Goal: Task Accomplishment & Management: Manage account settings

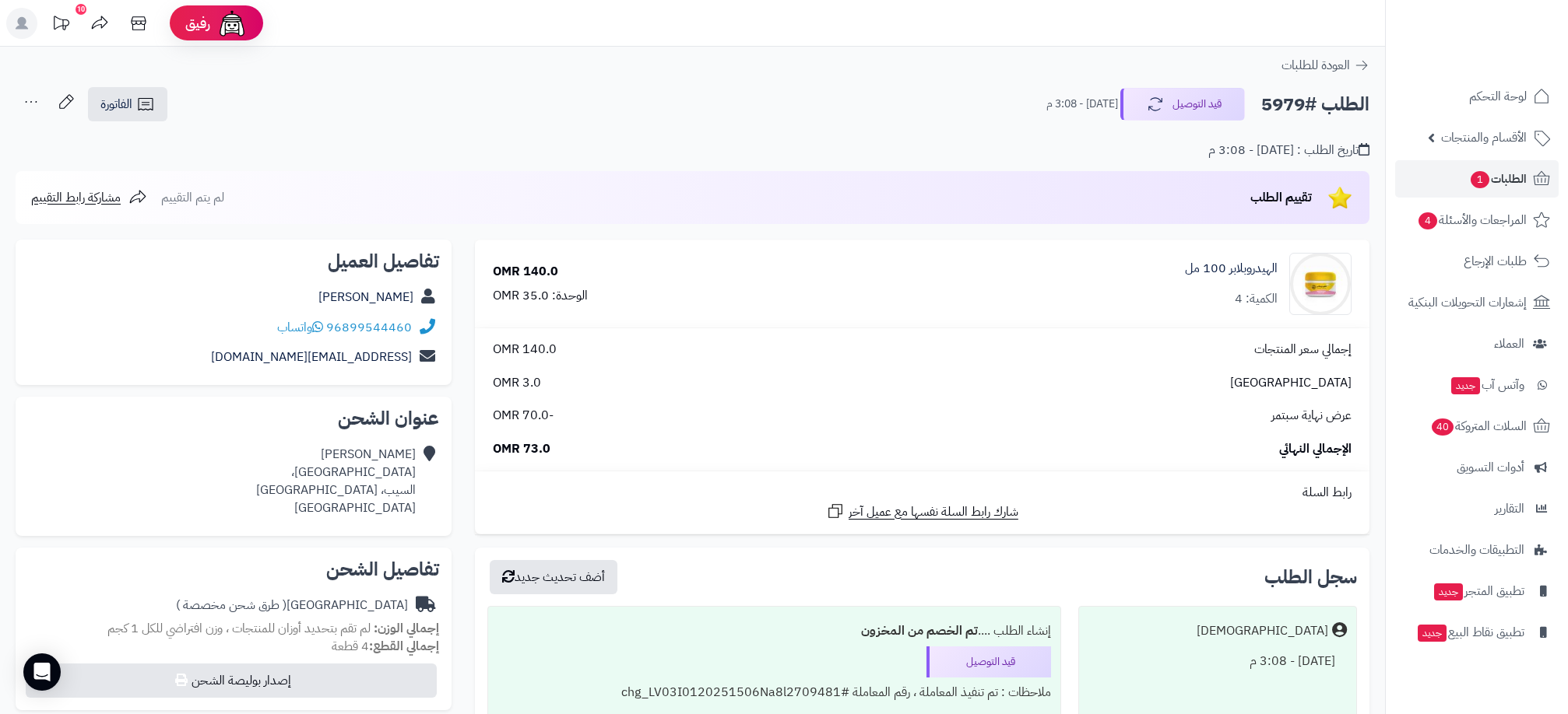
scroll to position [116, 0]
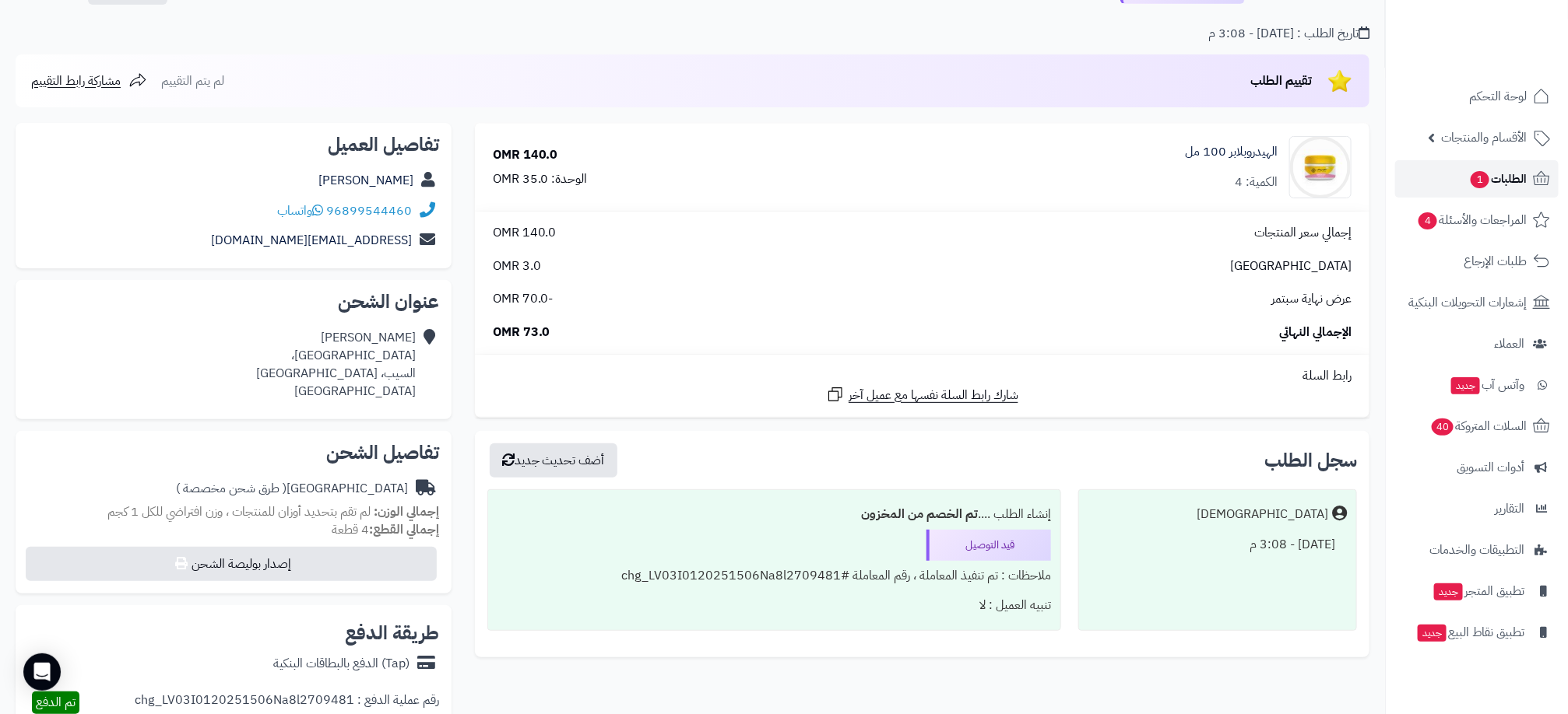
click at [1489, 172] on span "الطلبات 1" at bounding box center [1498, 178] width 58 height 22
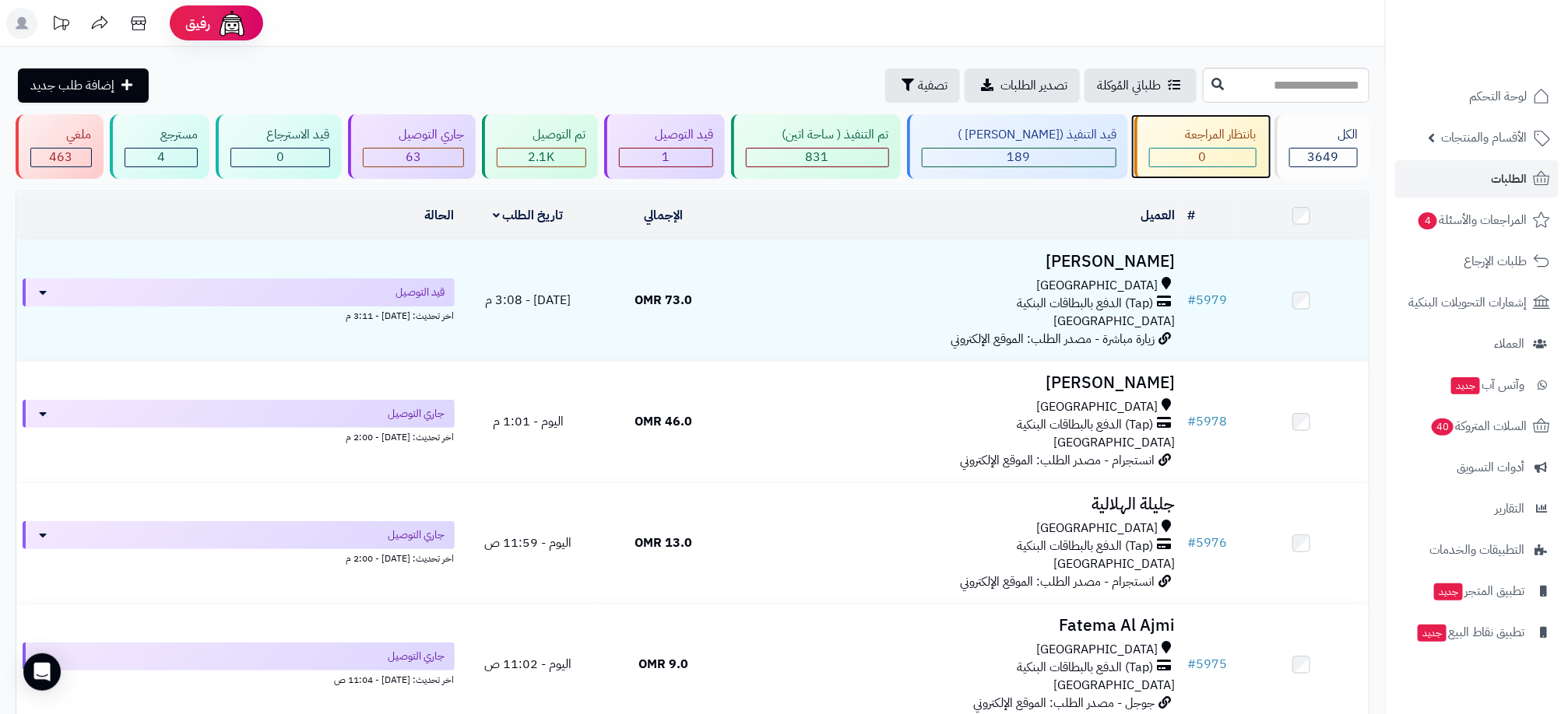
click at [1178, 151] on div "0" at bounding box center [1203, 158] width 106 height 18
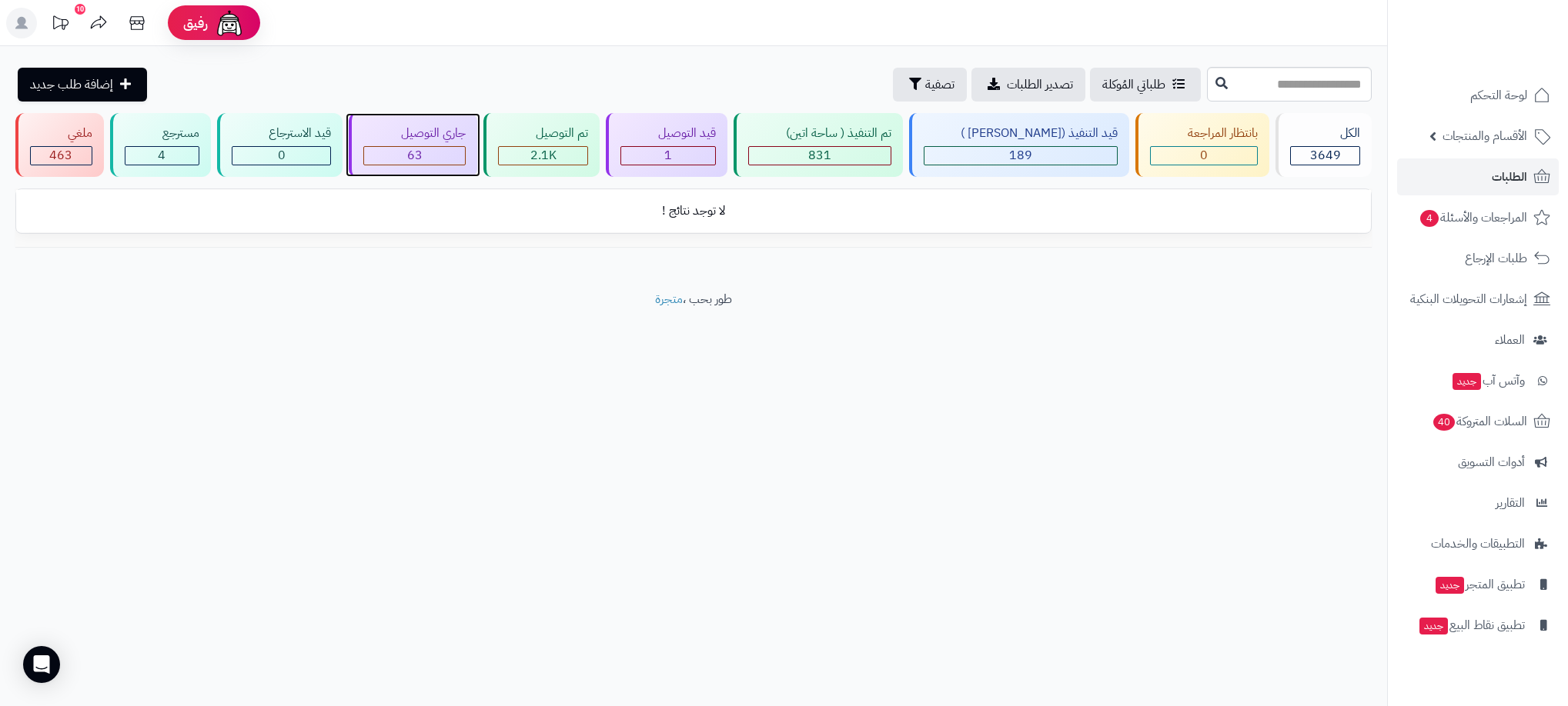
click at [465, 144] on div "جاري التوصيل 63" at bounding box center [413, 145] width 129 height 64
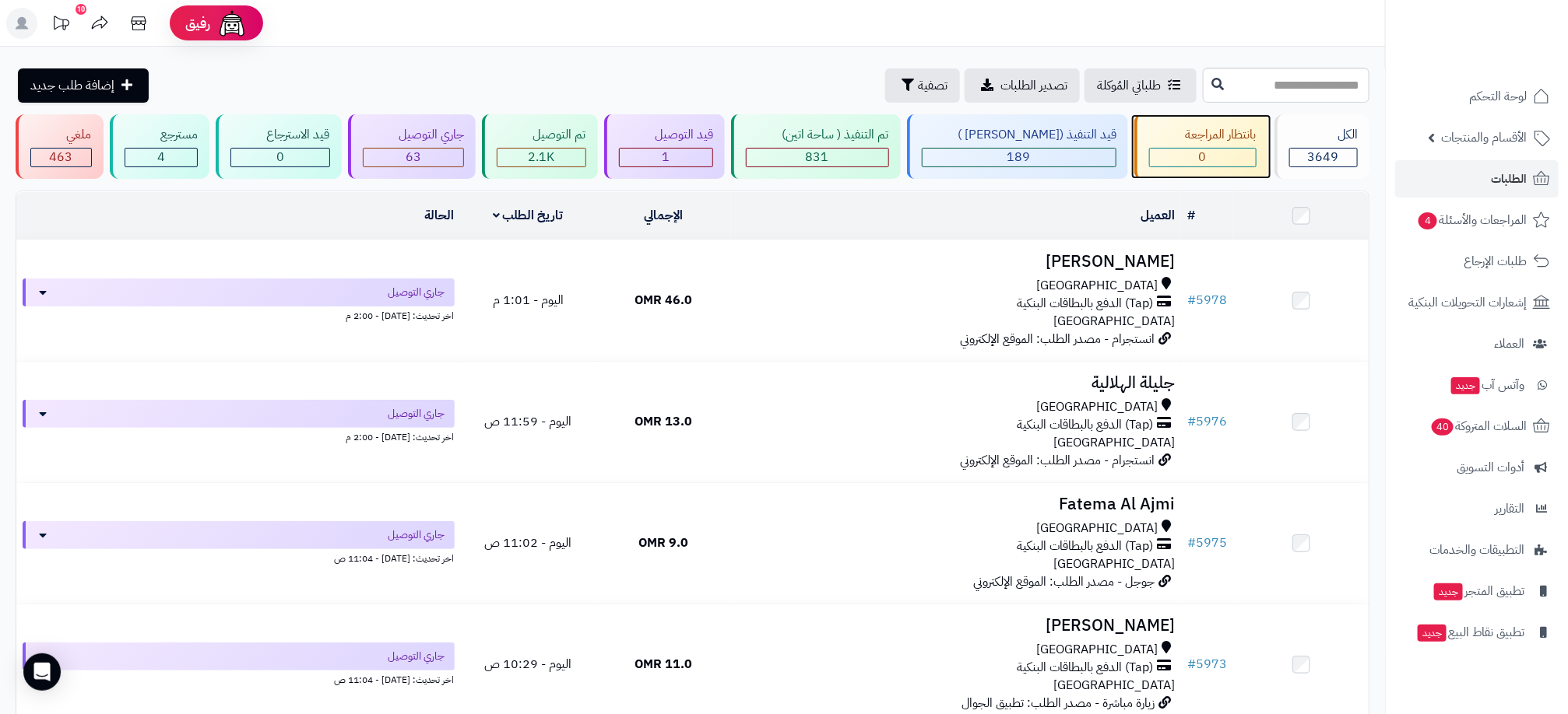
click at [1234, 140] on div "بانتظار المراجعة" at bounding box center [1203, 135] width 108 height 18
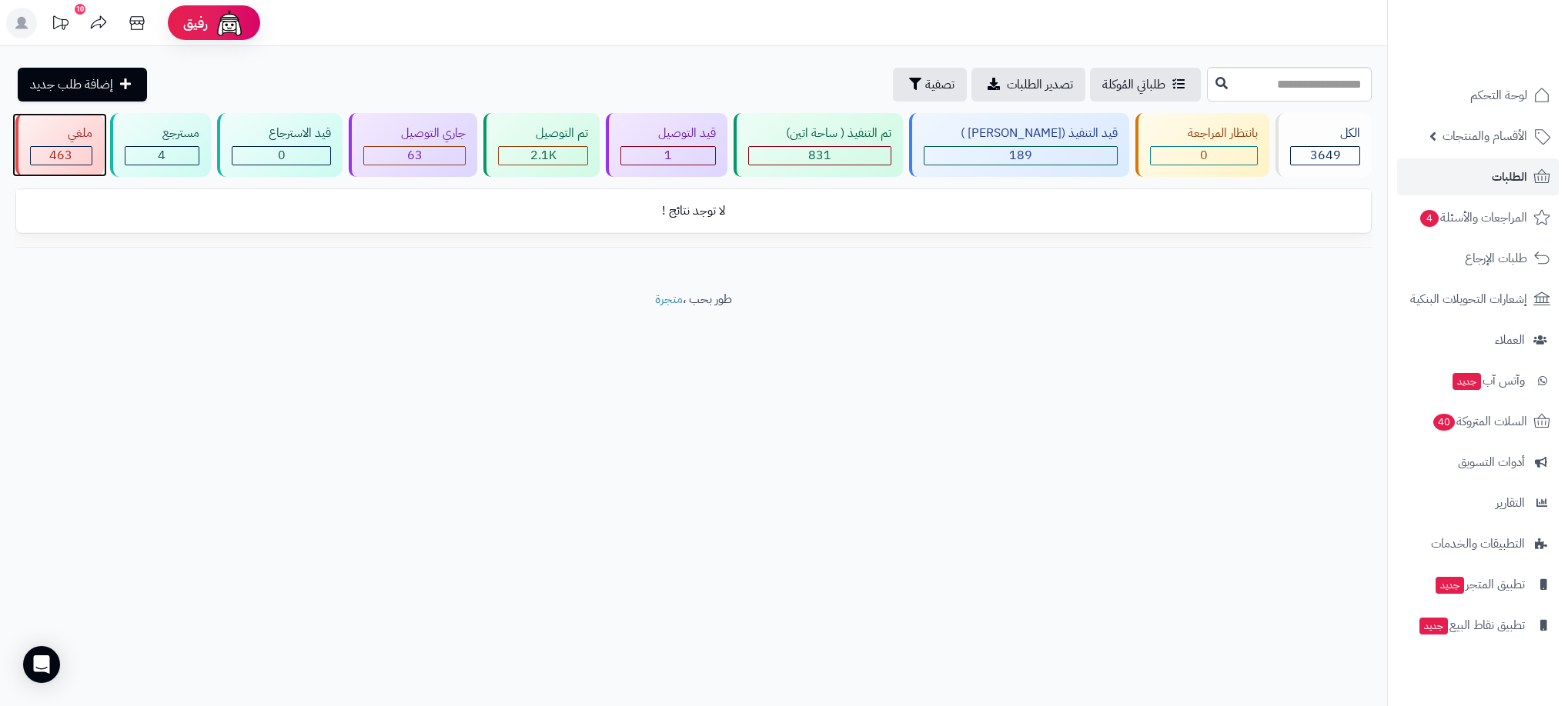
click at [56, 156] on span "463" at bounding box center [61, 155] width 23 height 18
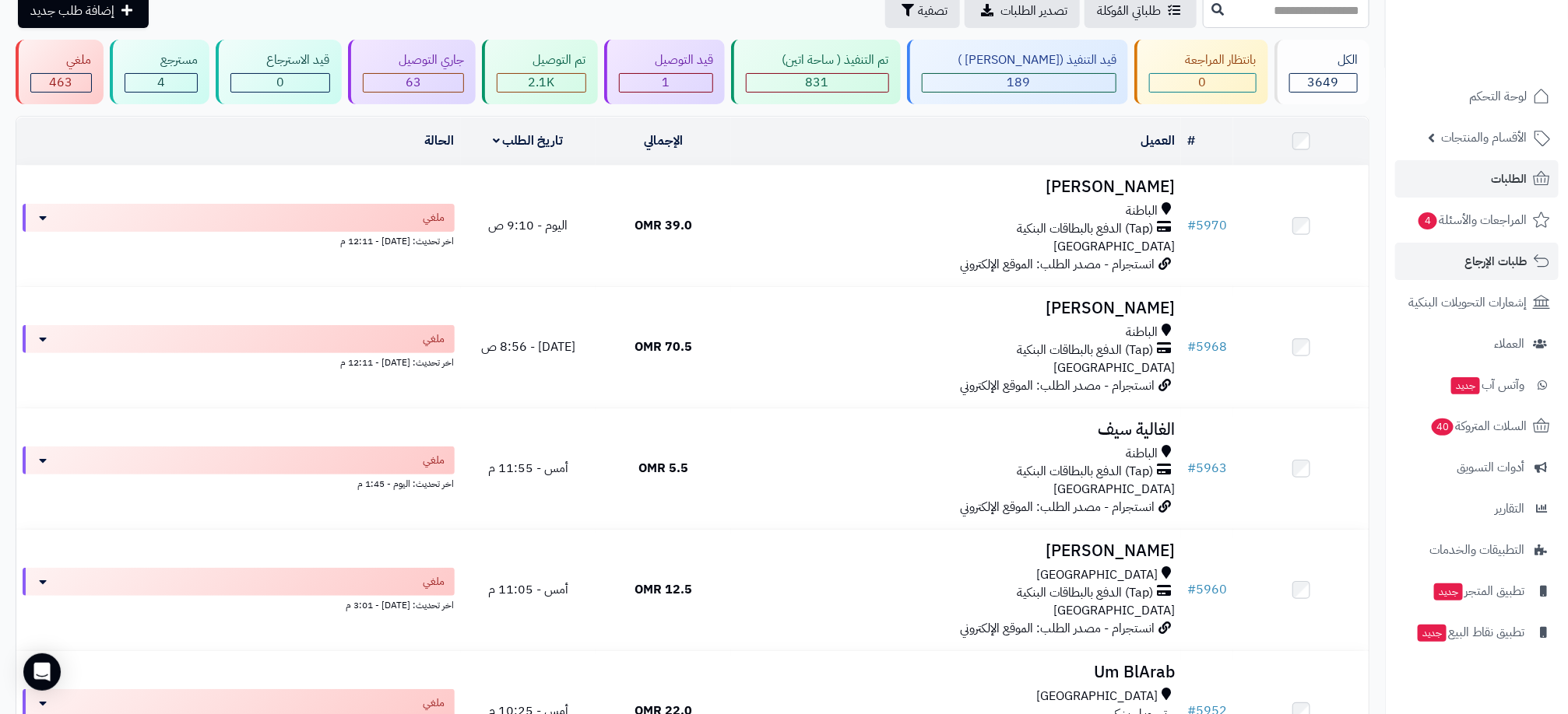
scroll to position [116, 0]
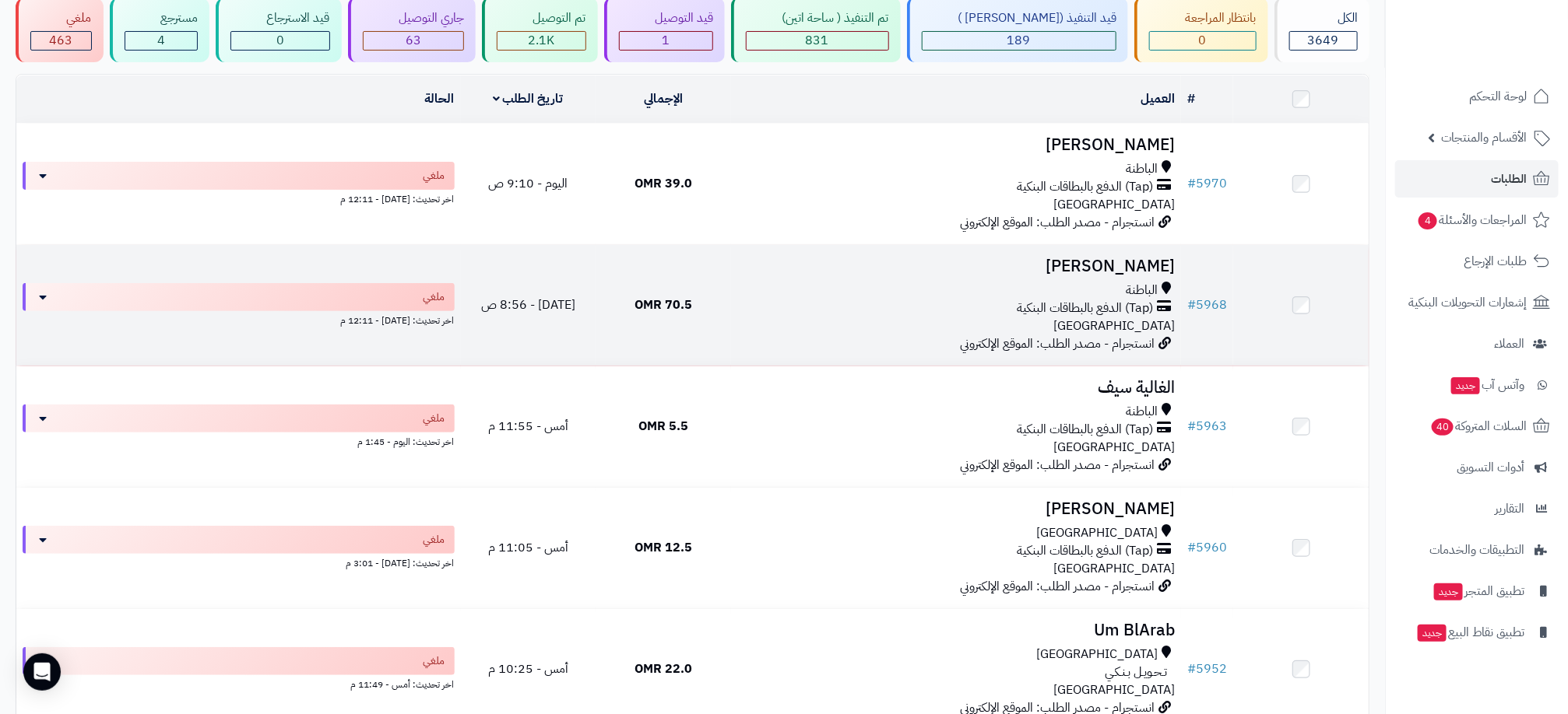
click at [1036, 282] on div "الباطنة" at bounding box center [956, 290] width 438 height 18
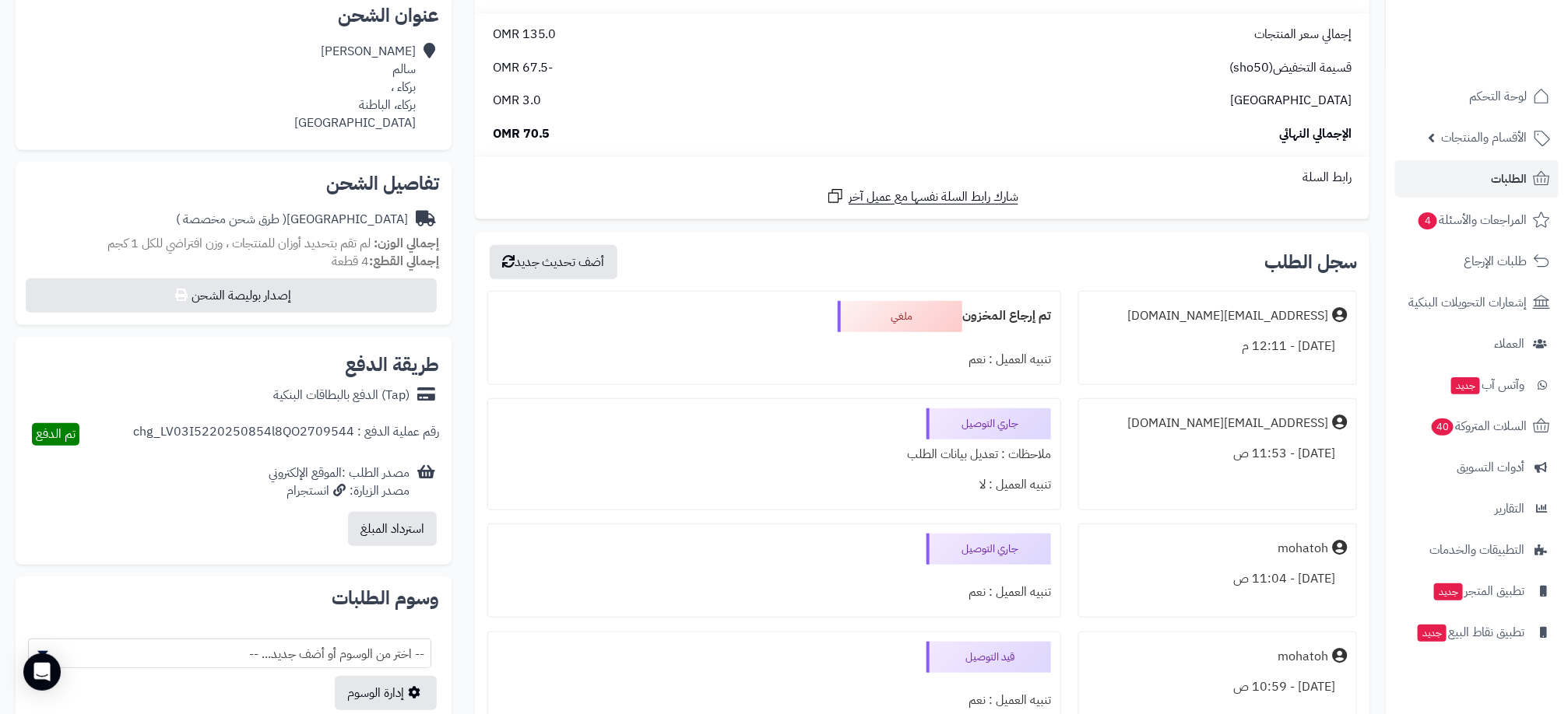
scroll to position [467, 0]
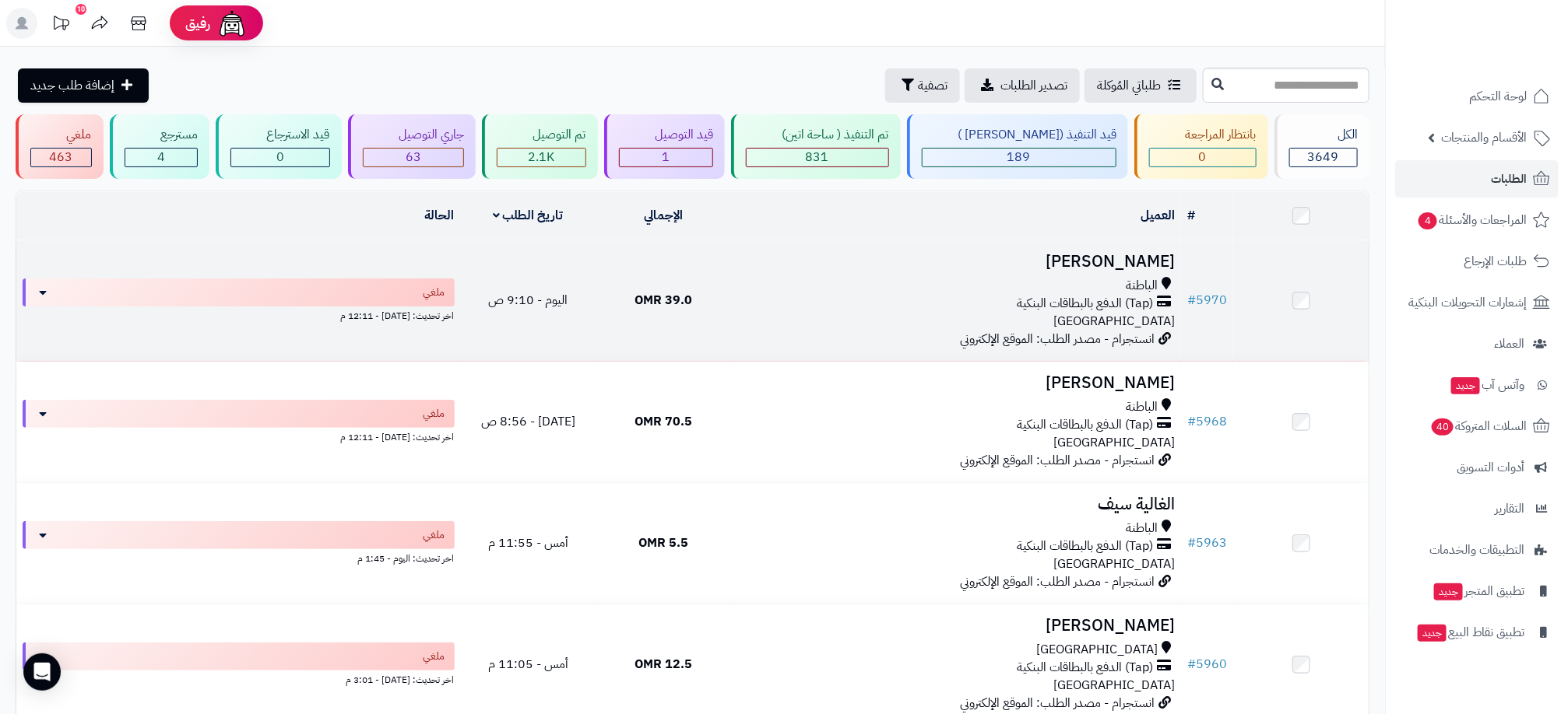
click at [799, 299] on div "(Tap) الدفع بالبطاقات البنكية" at bounding box center [956, 304] width 438 height 18
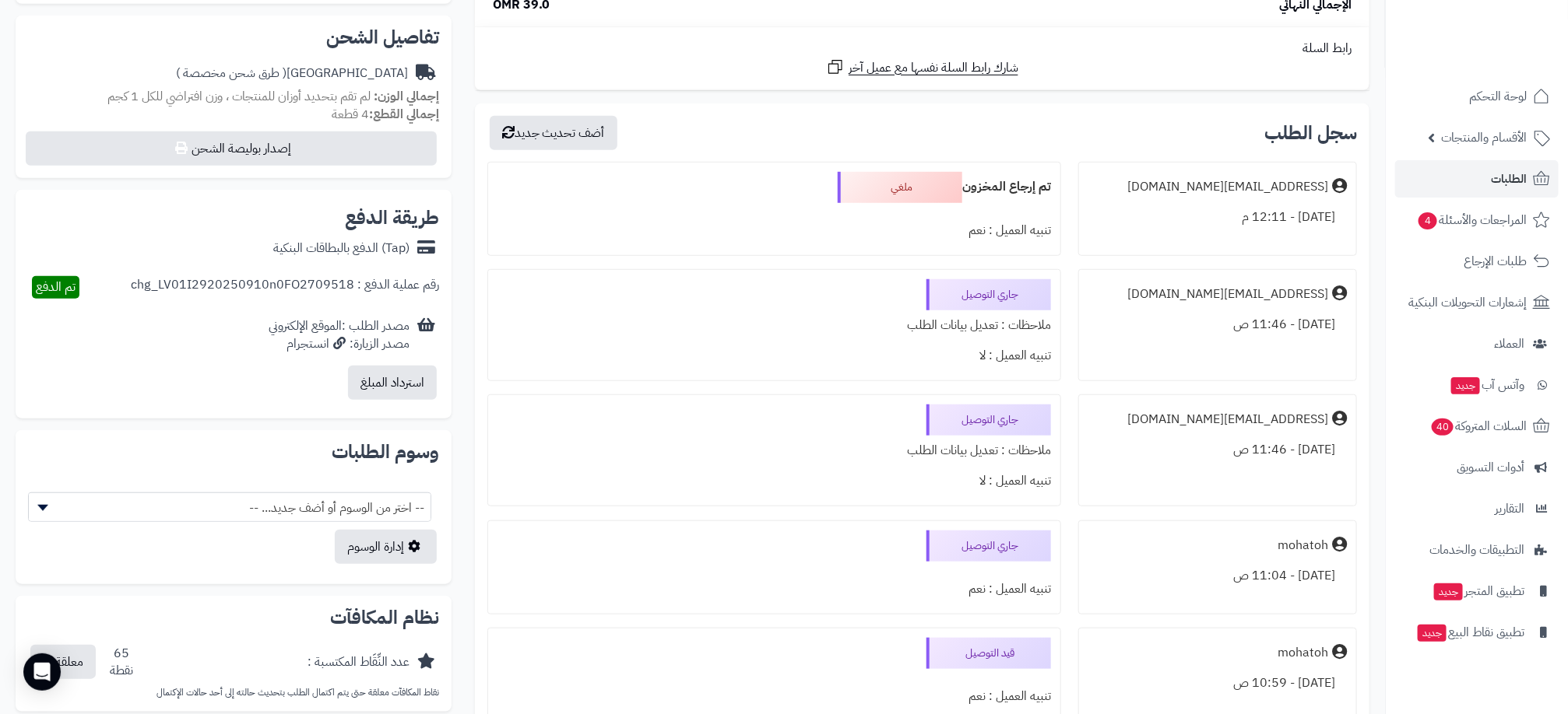
scroll to position [584, 0]
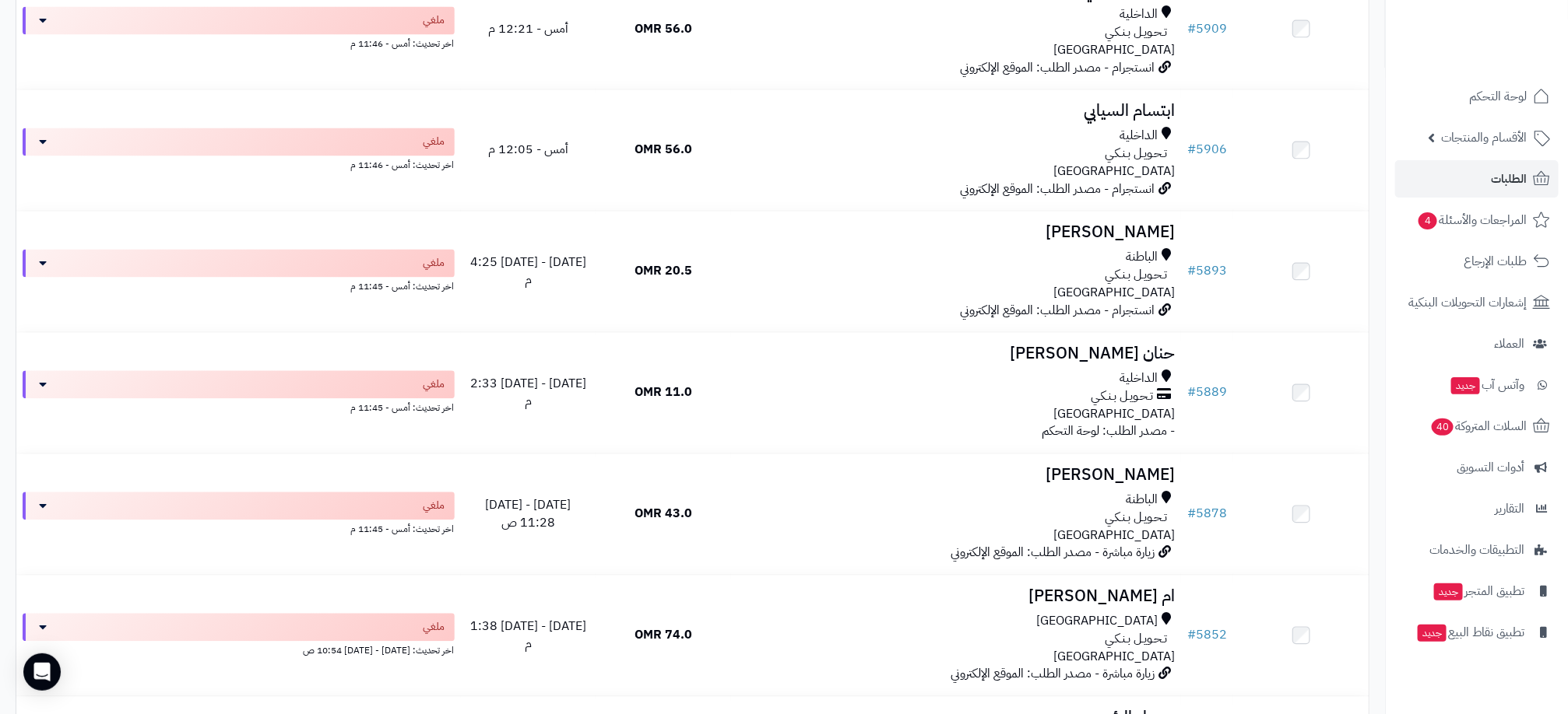
scroll to position [1634, 0]
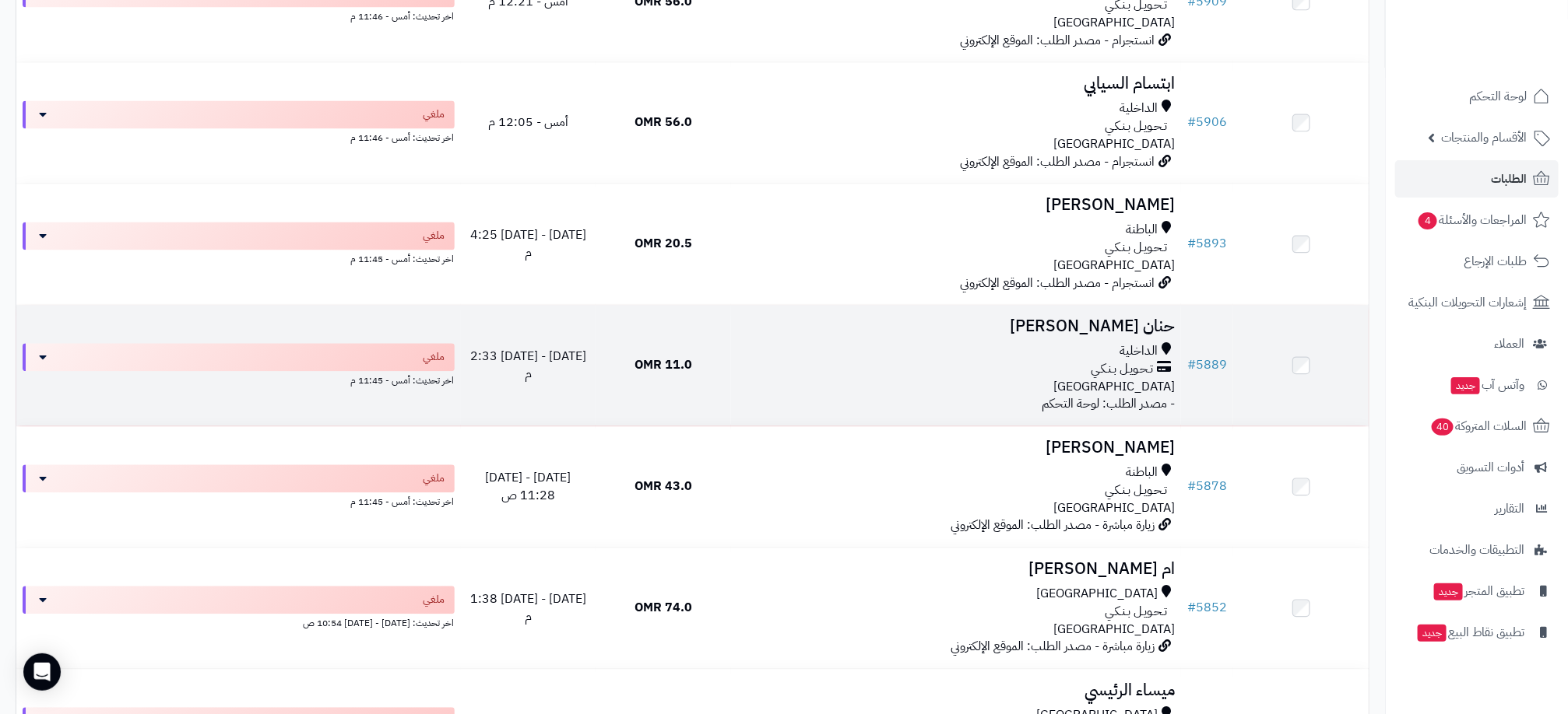
click at [910, 360] on div "الداخلية" at bounding box center [956, 351] width 438 height 18
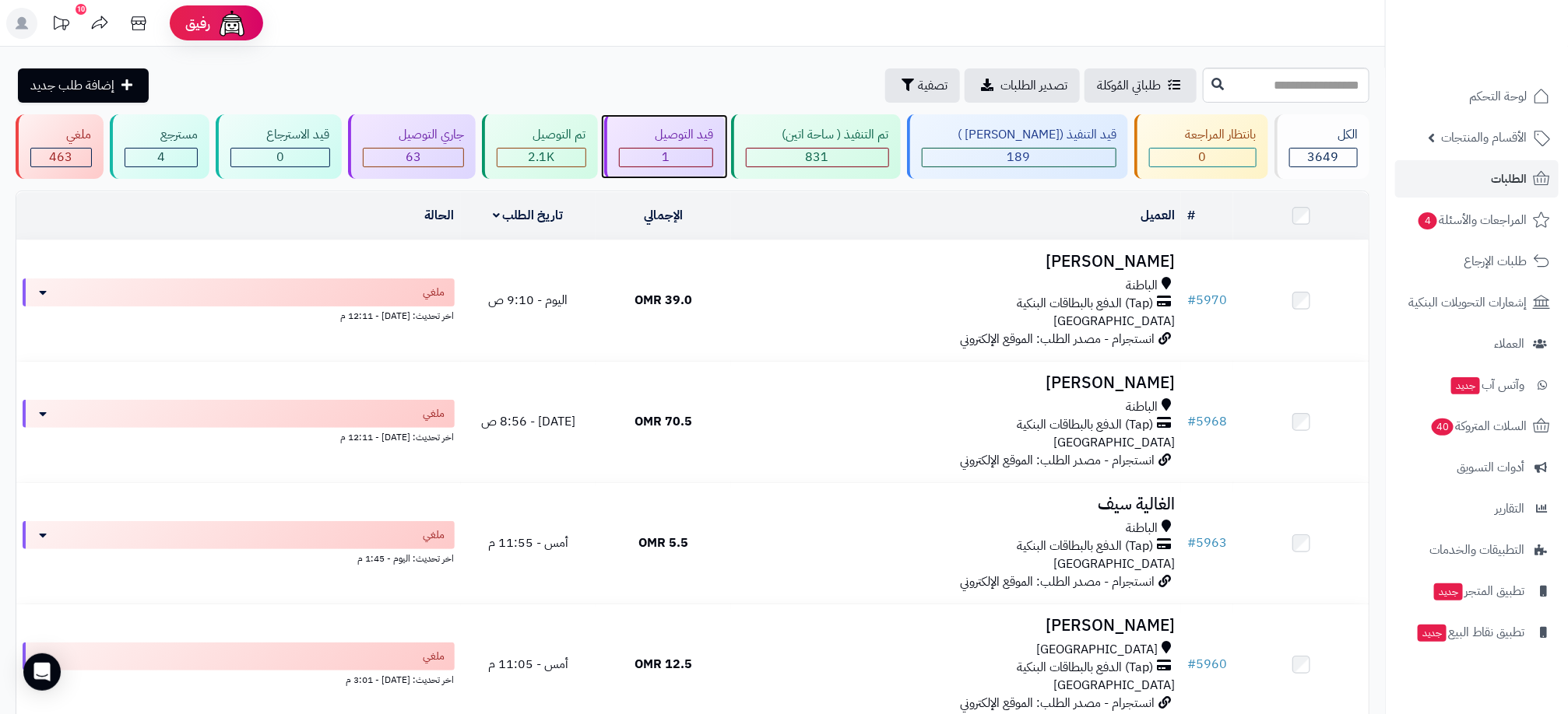
click at [714, 148] on div "1" at bounding box center [666, 158] width 95 height 19
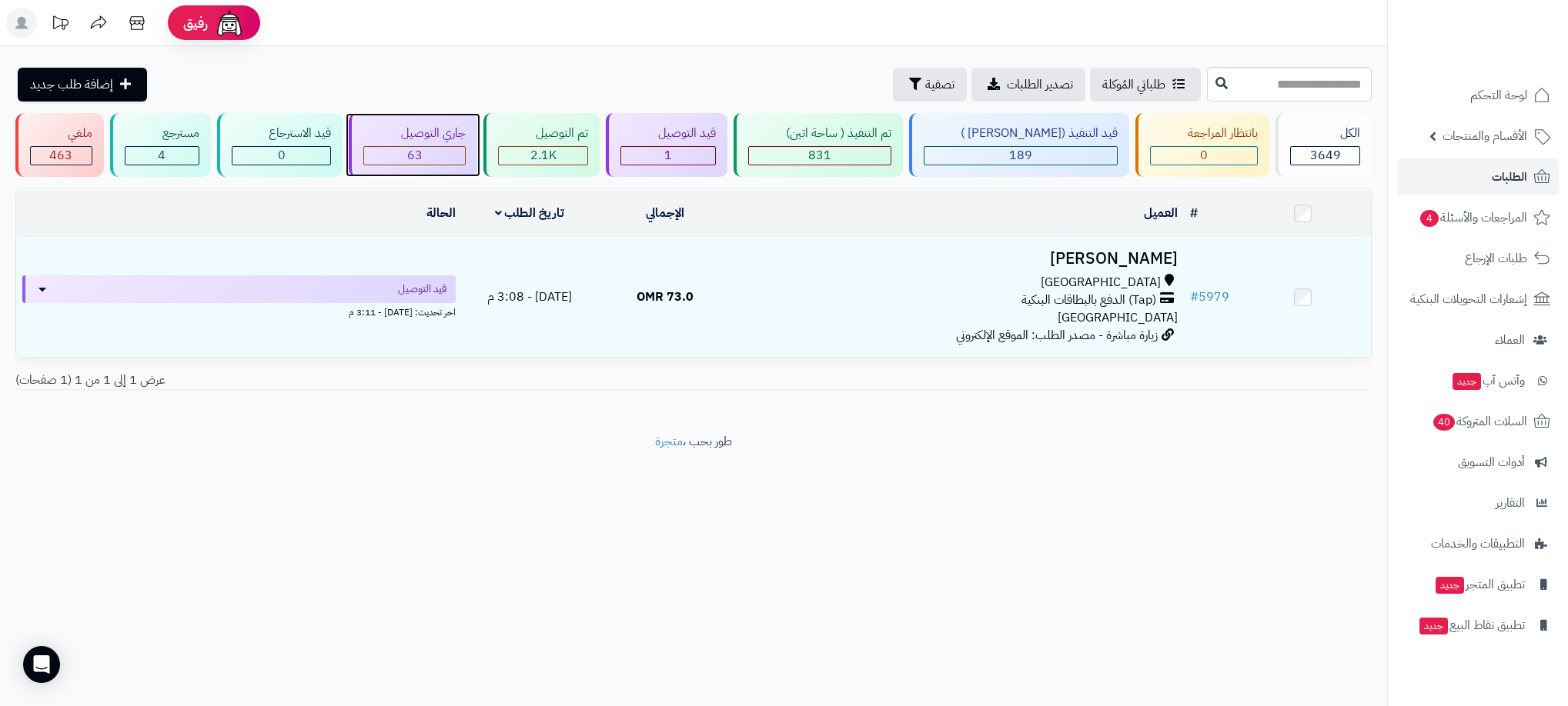
click at [465, 156] on div "63" at bounding box center [414, 156] width 101 height 17
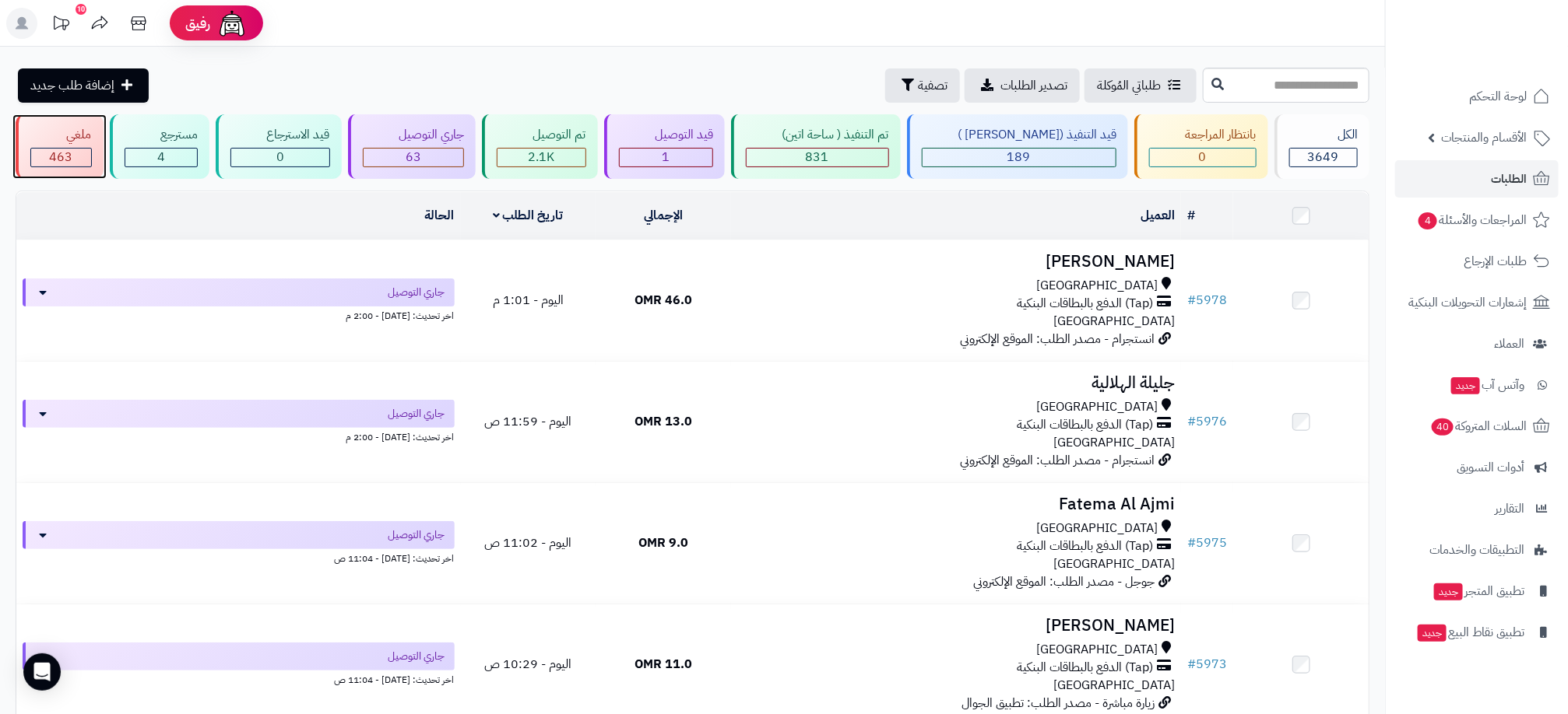
click at [64, 159] on span "463" at bounding box center [60, 157] width 24 height 18
